Goal: Task Accomplishment & Management: Manage account settings

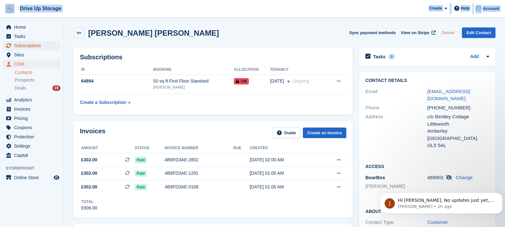
click at [52, 47] on span "Subscriptions" at bounding box center [33, 45] width 38 height 9
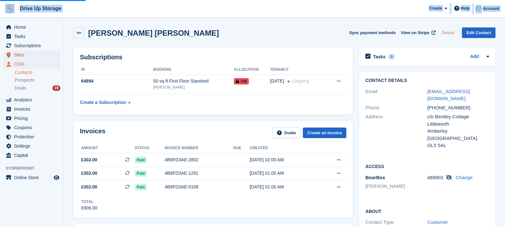
click at [45, 52] on span "Sites" at bounding box center [33, 54] width 38 height 9
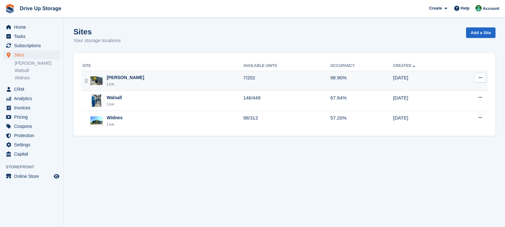
click at [136, 79] on div "Stroud Live" at bounding box center [162, 80] width 161 height 13
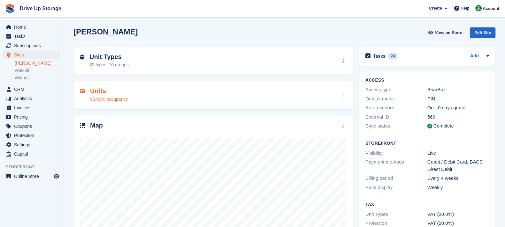
click at [175, 93] on div "Units 98.90% occupancy" at bounding box center [213, 95] width 266 height 15
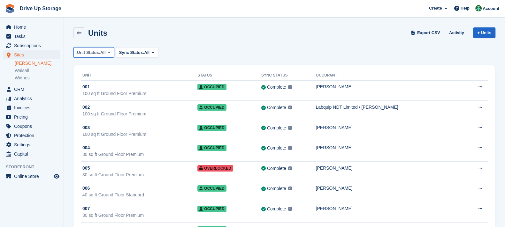
click at [105, 52] on span "All" at bounding box center [102, 53] width 5 height 6
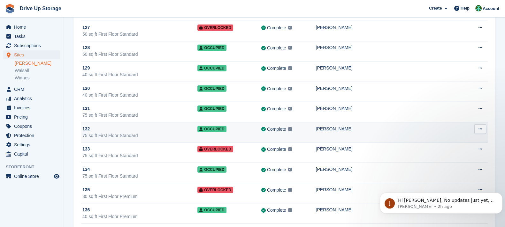
click at [288, 128] on td "Complete Last synced at 30 Aug, 10:27 AM Learn more →" at bounding box center [288, 133] width 55 height 20
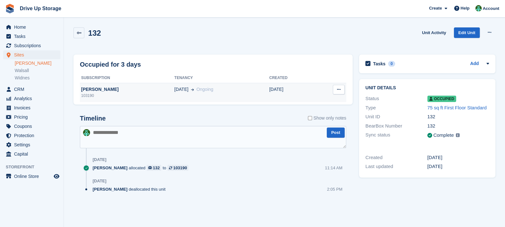
click at [220, 94] on td "[DATE] Ongoing" at bounding box center [221, 92] width 95 height 19
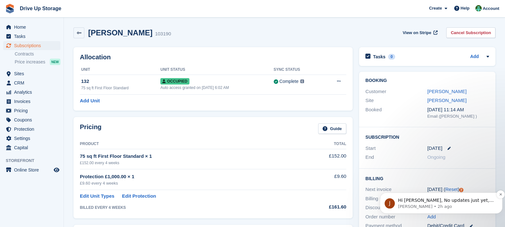
click at [448, 203] on p "Hi Camille, No updates just yet, but please be assured that myself or another m…" at bounding box center [446, 201] width 96 height 6
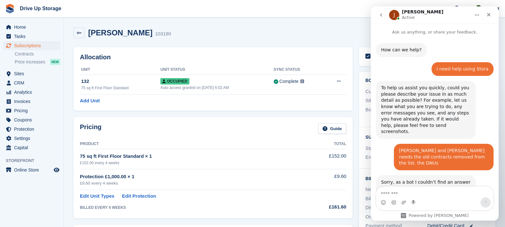
scroll to position [19, 0]
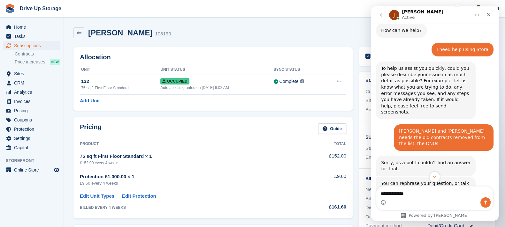
type textarea "**********"
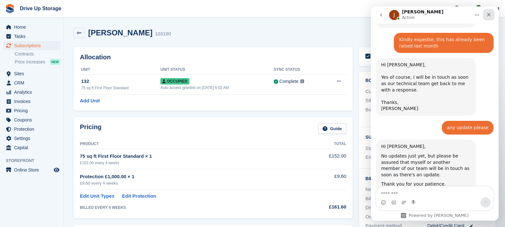
click at [490, 16] on icon "Close" at bounding box center [488, 14] width 5 height 5
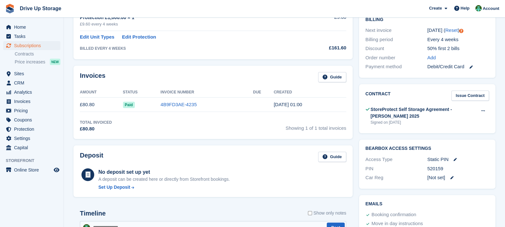
scroll to position [0, 0]
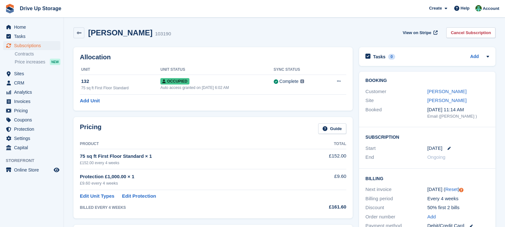
click at [213, 110] on div "Allocation Unit Unit Status Sync Status 132 75 sq ft First Floor Standard Occup…" at bounding box center [212, 79] width 279 height 64
click at [450, 91] on link "Catherine Bedford" at bounding box center [446, 91] width 39 height 5
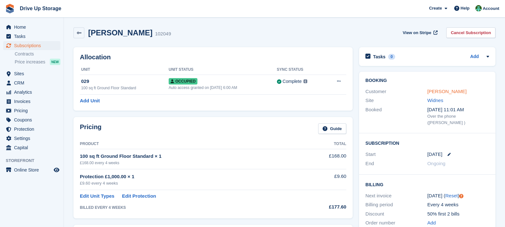
click at [446, 93] on link "Paul Fagan" at bounding box center [446, 91] width 39 height 5
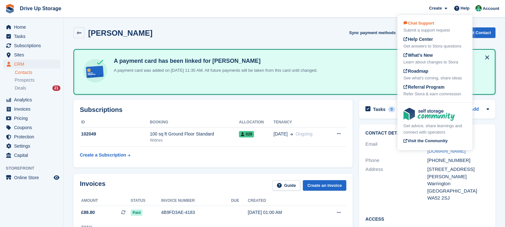
click at [454, 25] on div "Chat Support Submit a support request" at bounding box center [435, 26] width 63 height 13
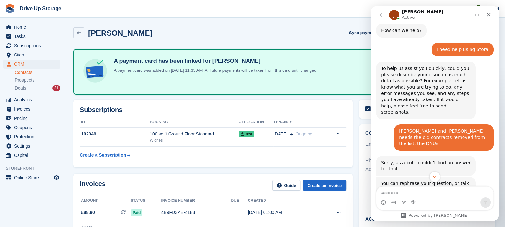
scroll to position [515, 0]
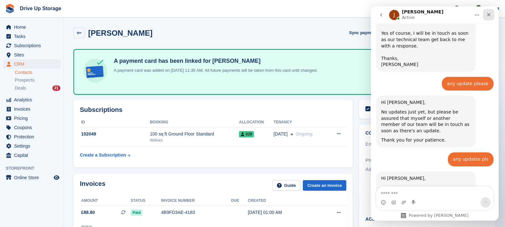
click at [492, 17] on div "Close" at bounding box center [489, 15] width 12 height 12
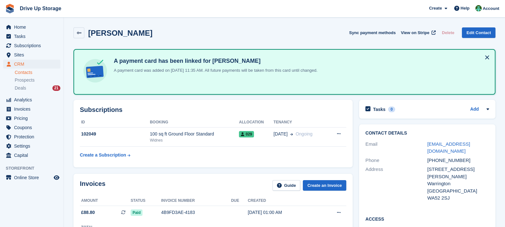
scroll to position [80, 0]
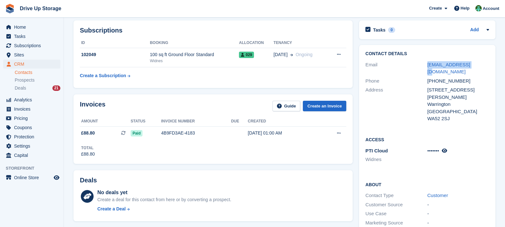
drag, startPoint x: 481, startPoint y: 64, endPoint x: 425, endPoint y: 63, distance: 56.2
click at [425, 63] on div "Email pfago60@gmail.com" at bounding box center [428, 68] width 124 height 16
copy div "pfago60@gmail.com"
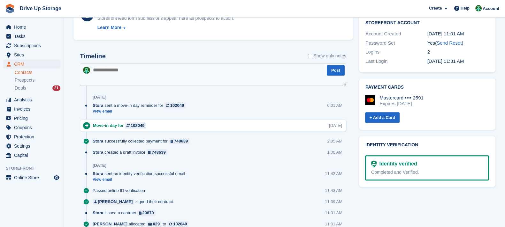
scroll to position [159, 0]
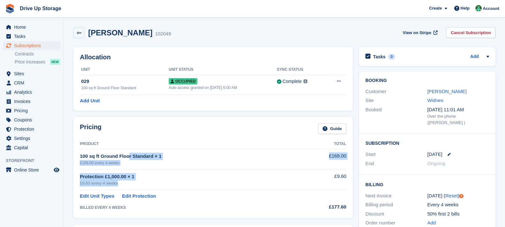
drag, startPoint x: 116, startPoint y: 183, endPoint x: 80, endPoint y: 158, distance: 44.4
click at [80, 158] on tbody "100 sq ft Ground Floor Standard × 1 £168.00 every 4 weeks £168.00 Protection £1…" at bounding box center [213, 180] width 266 height 63
copy tbody "100 sq ft Ground Floor Standard × 1 £168.00 every 4 weeks £168.00 Protection £1…"
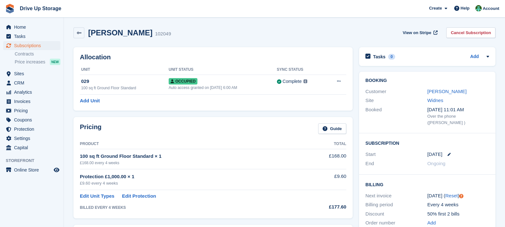
click at [358, 108] on div "Booking Customer Paul Fagan Site Widnes Booked 18 Aug, 11:01 AM Over the phone …" at bounding box center [427, 158] width 143 height 178
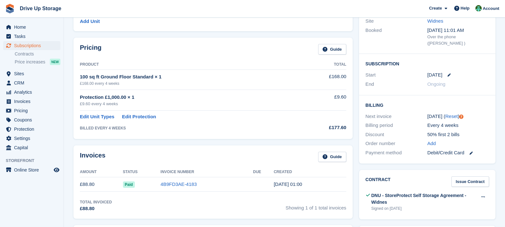
scroll to position [159, 0]
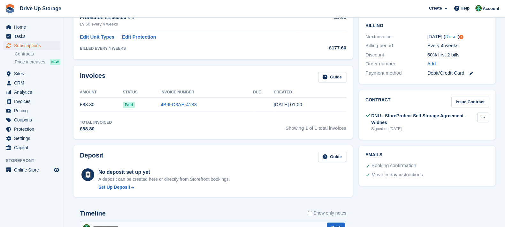
click at [482, 115] on icon at bounding box center [483, 117] width 4 height 4
click at [462, 134] on p "Download" at bounding box center [459, 138] width 56 height 8
click at [482, 126] on p "View" at bounding box center [459, 130] width 56 height 8
